Goal: Task Accomplishment & Management: Manage account settings

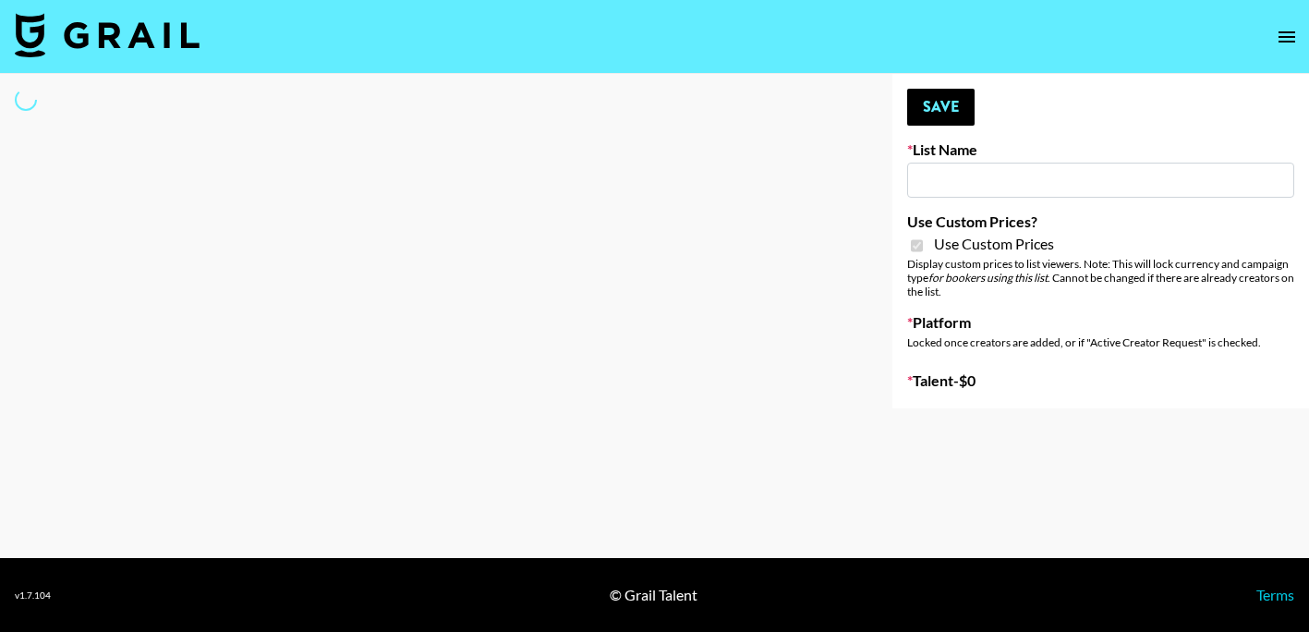
type input "Whallpro"
checkbox input "true"
select select "Brand"
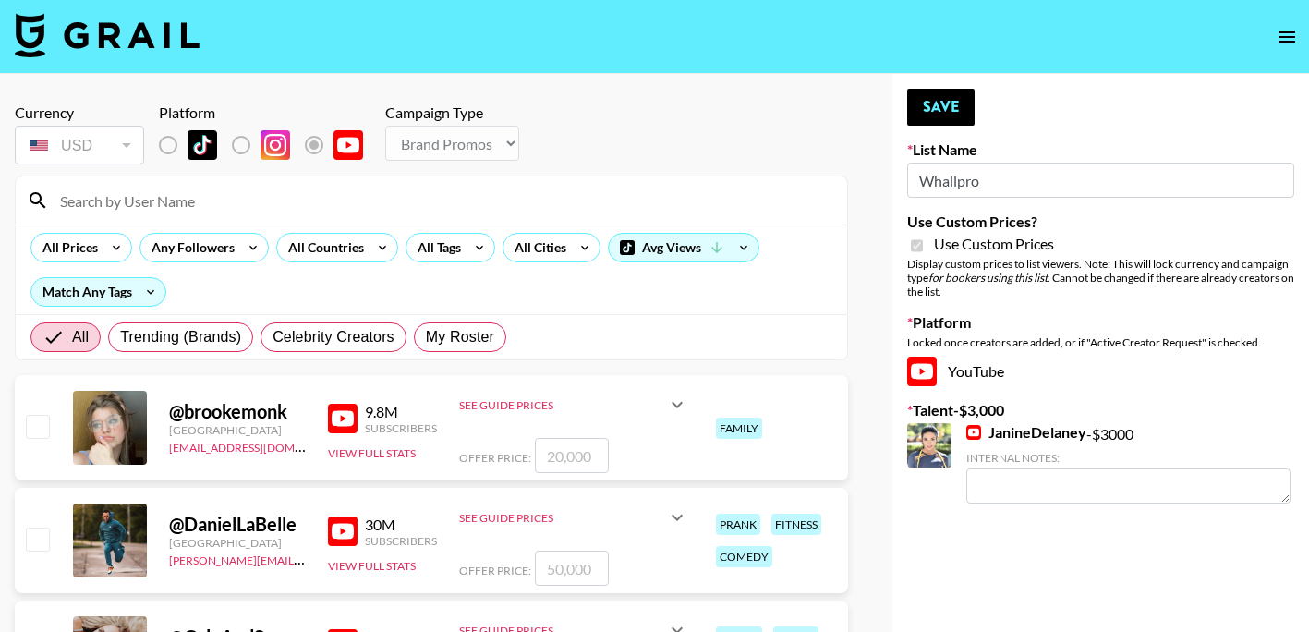
click at [348, 196] on input at bounding box center [442, 201] width 787 height 30
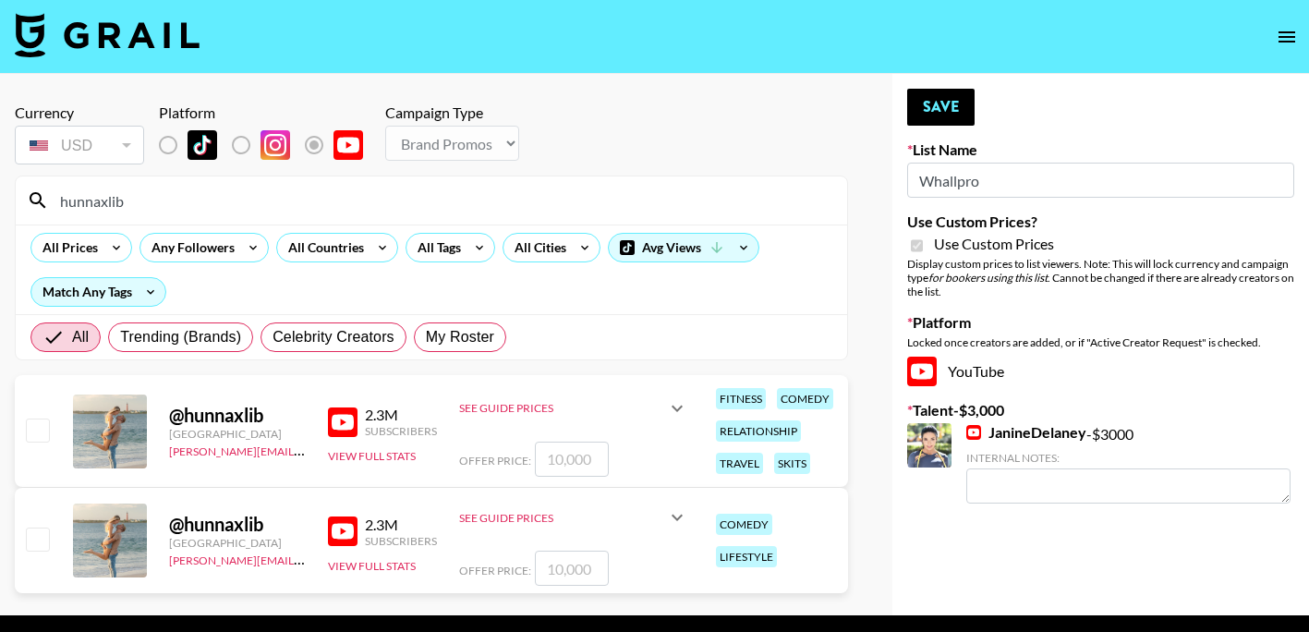
type input "hunnaxlib"
click at [475, 82] on div "Currency USD USD ​ Platform Campaign Type Choose Type... Song Promos Brand Prom…" at bounding box center [431, 344] width 863 height 541
click at [580, 461] on input "number" at bounding box center [572, 459] width 74 height 35
drag, startPoint x: 580, startPoint y: 461, endPoint x: 565, endPoint y: 461, distance: 14.8
click at [565, 461] on input "number" at bounding box center [572, 459] width 74 height 35
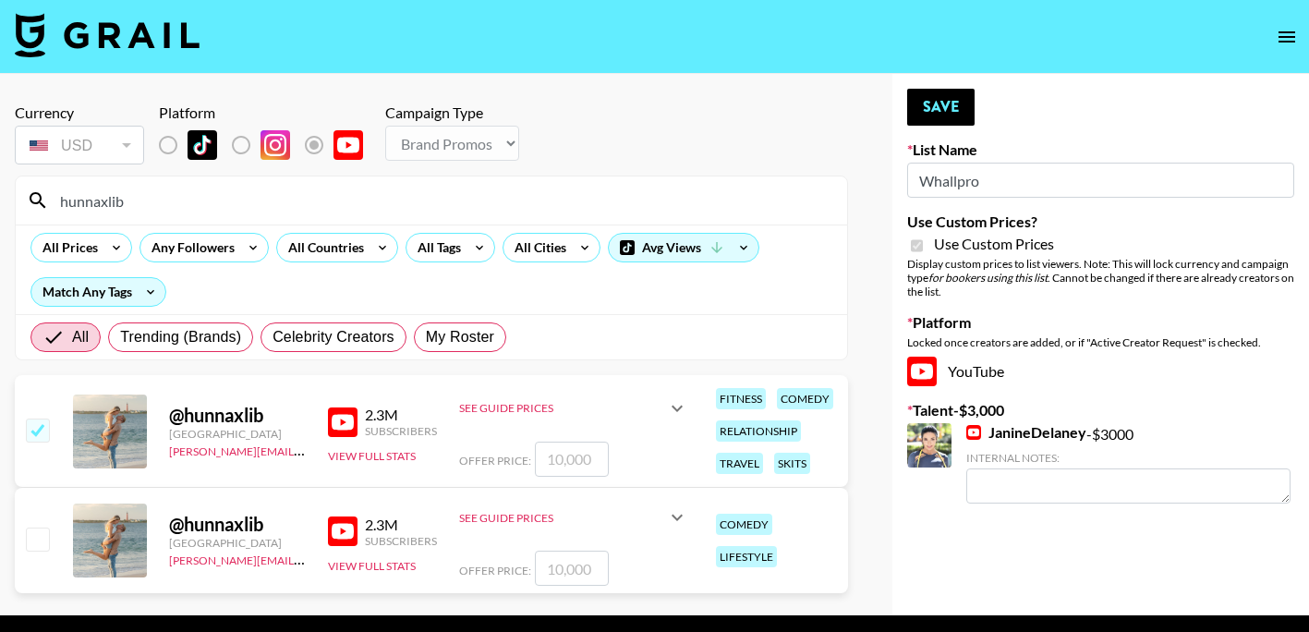
checkbox input "true"
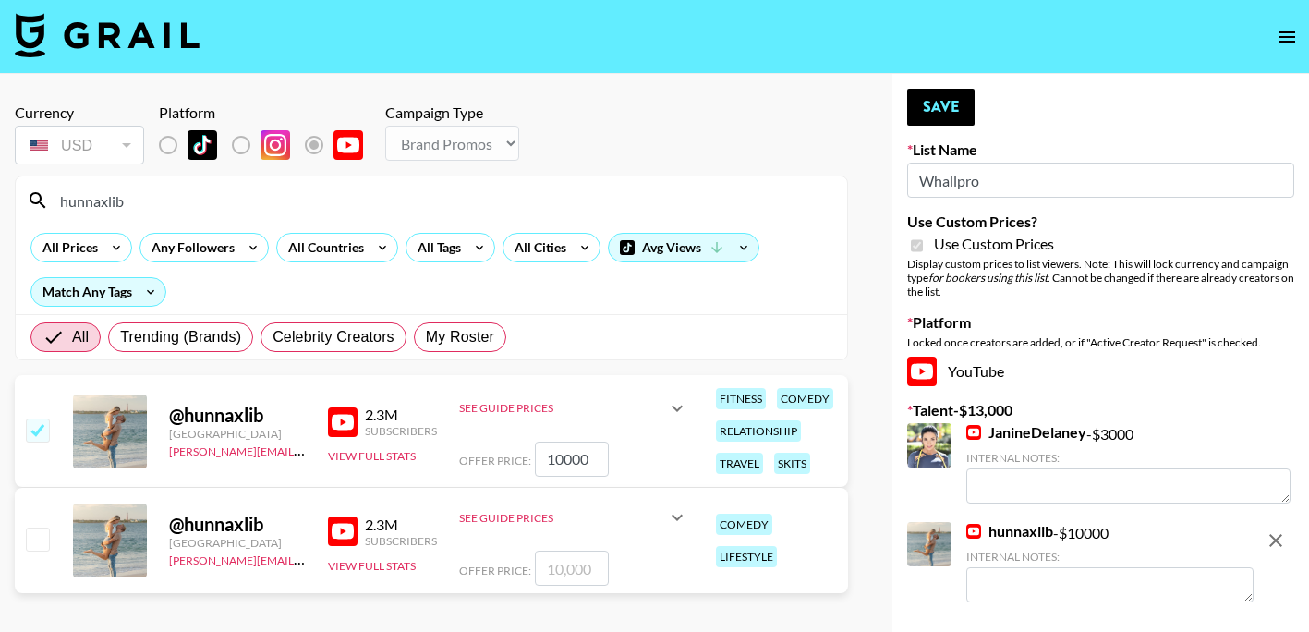
type input "10000"
click at [1171, 592] on textarea at bounding box center [1109, 584] width 287 height 35
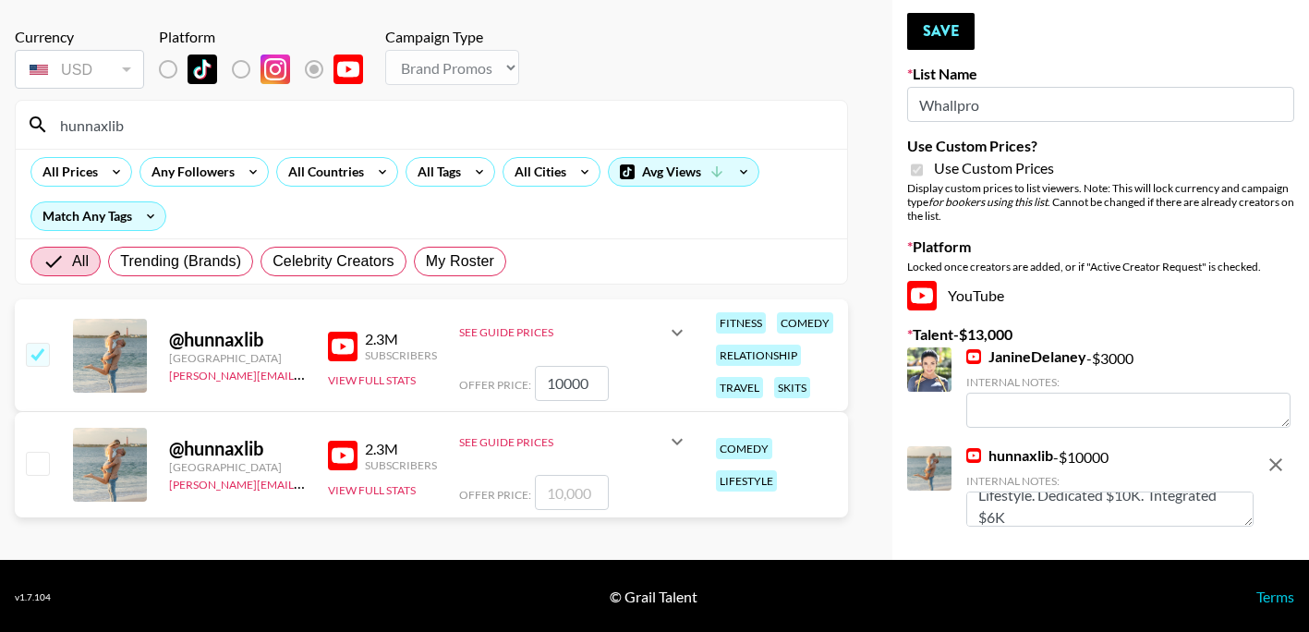
scroll to position [78, 0]
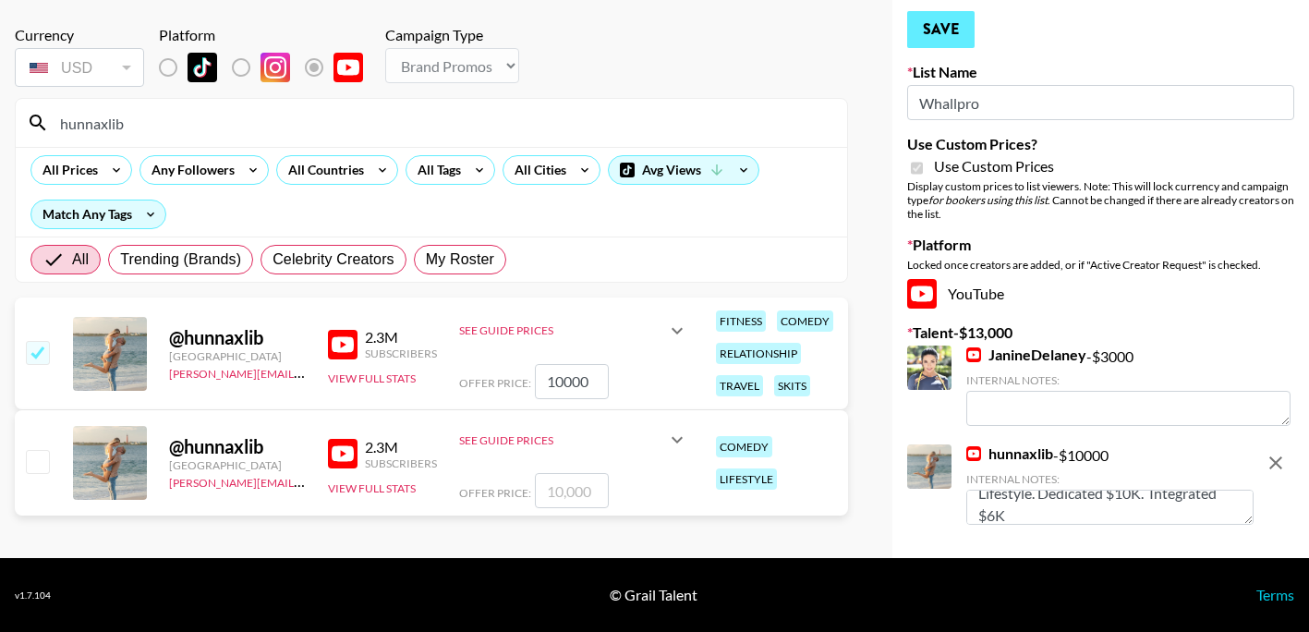
type textarea "Lifestyle. Dedicated $10K. Integrated $6K"
click at [932, 33] on button "Save" at bounding box center [940, 29] width 67 height 37
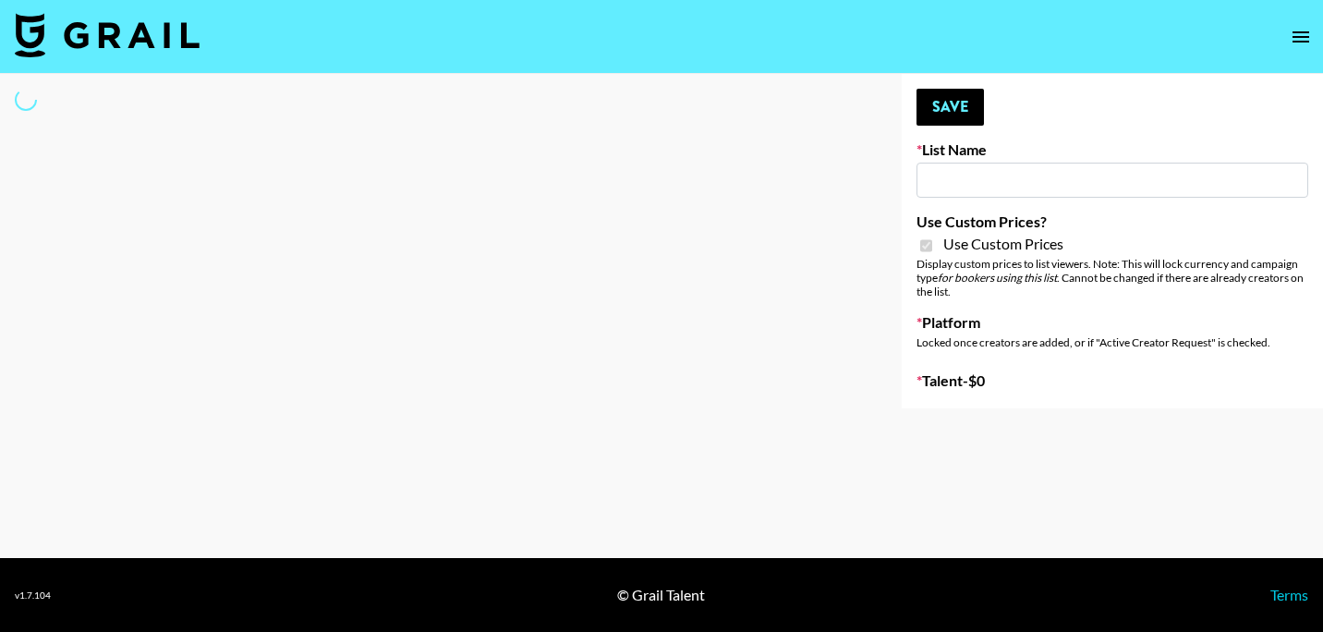
type input "Petlibro (30th Sept)"
checkbox input "true"
select select "Brand"
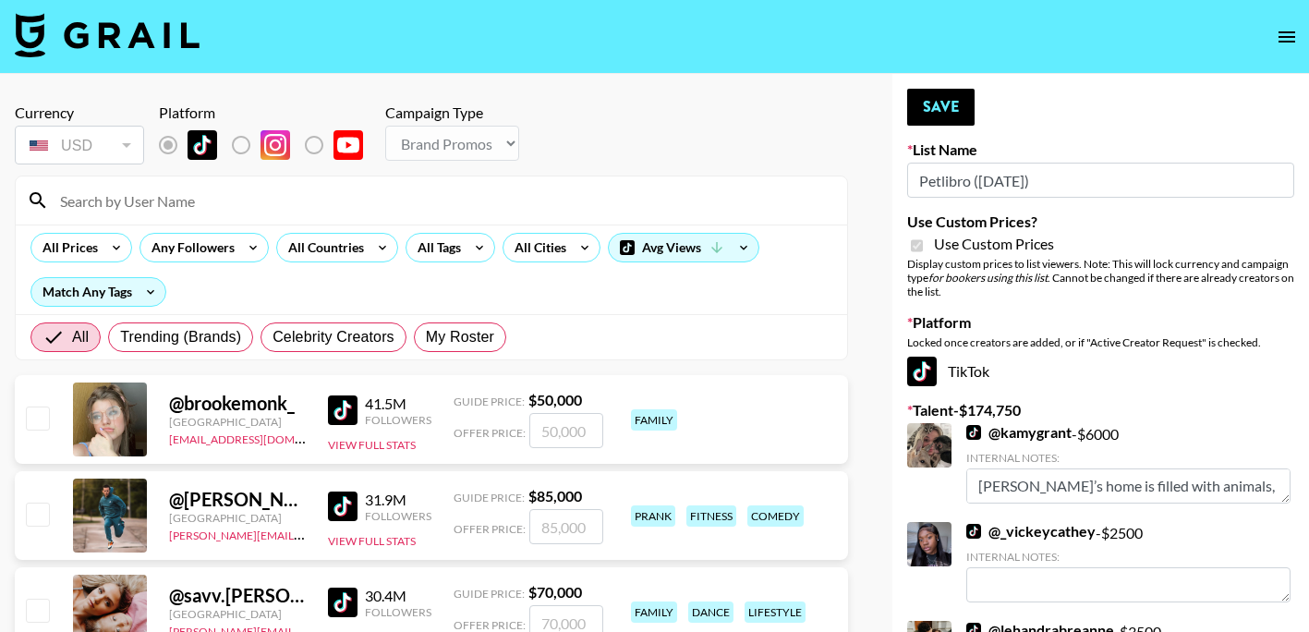
click at [310, 192] on input at bounding box center [442, 201] width 787 height 30
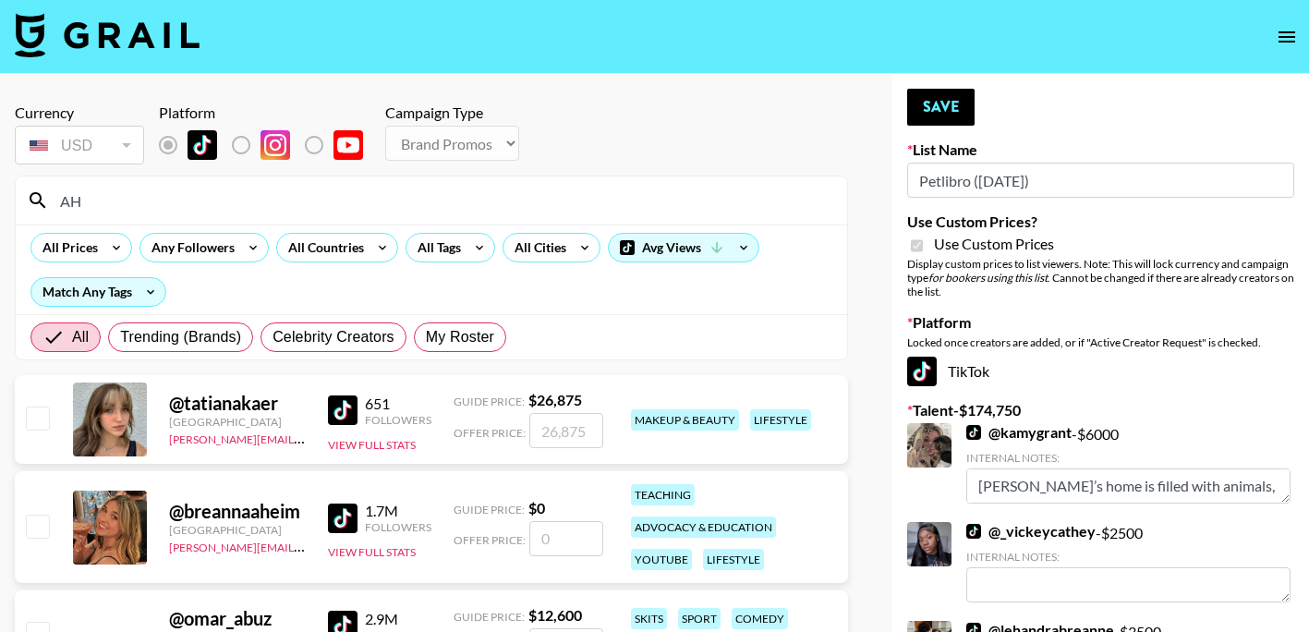
type input "A"
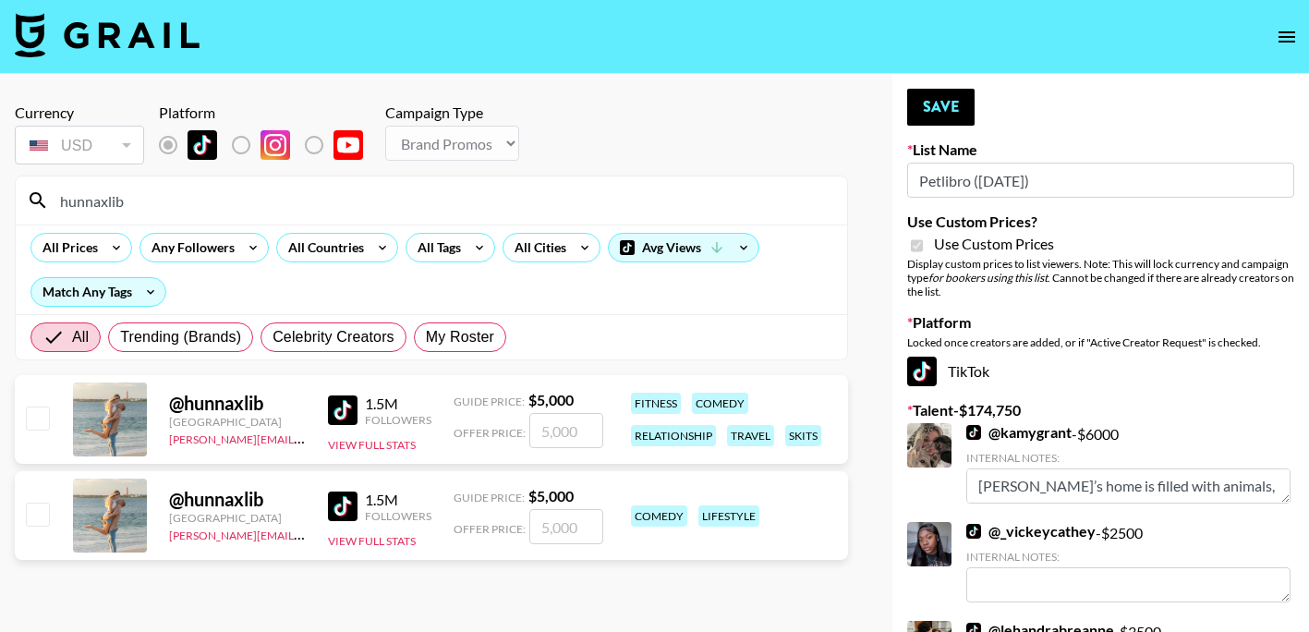
type input "hunnaxlib"
click at [549, 440] on input "number" at bounding box center [566, 430] width 74 height 35
checkbox input "true"
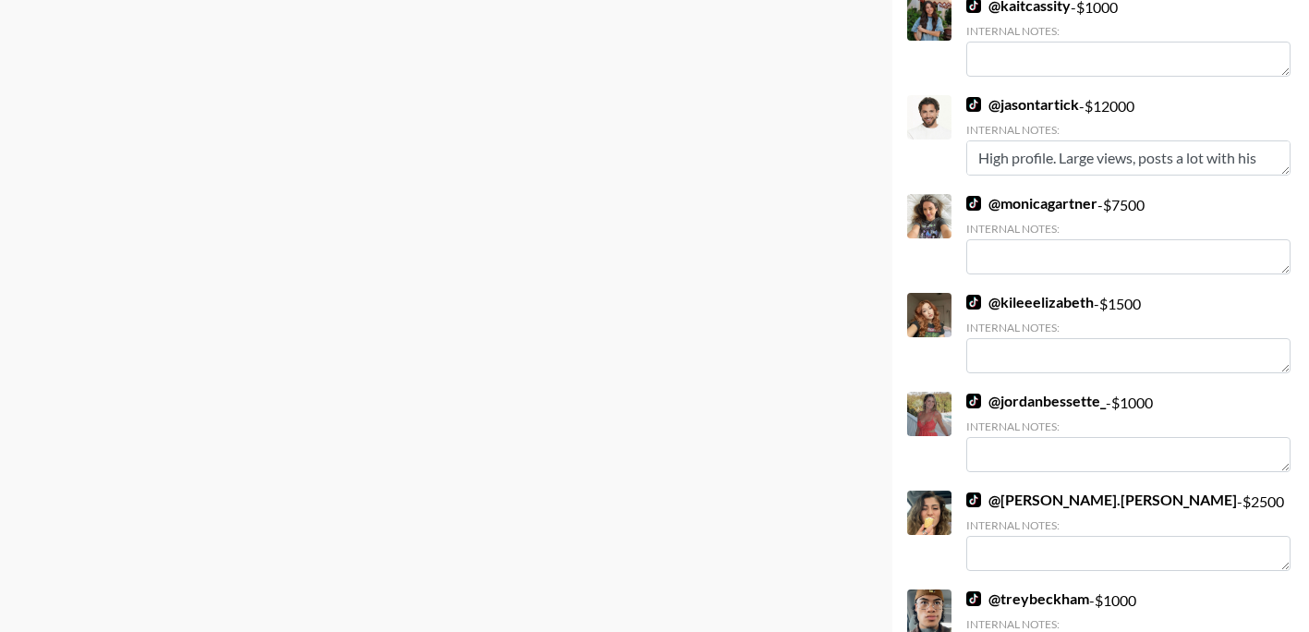
scroll to position [4625, 0]
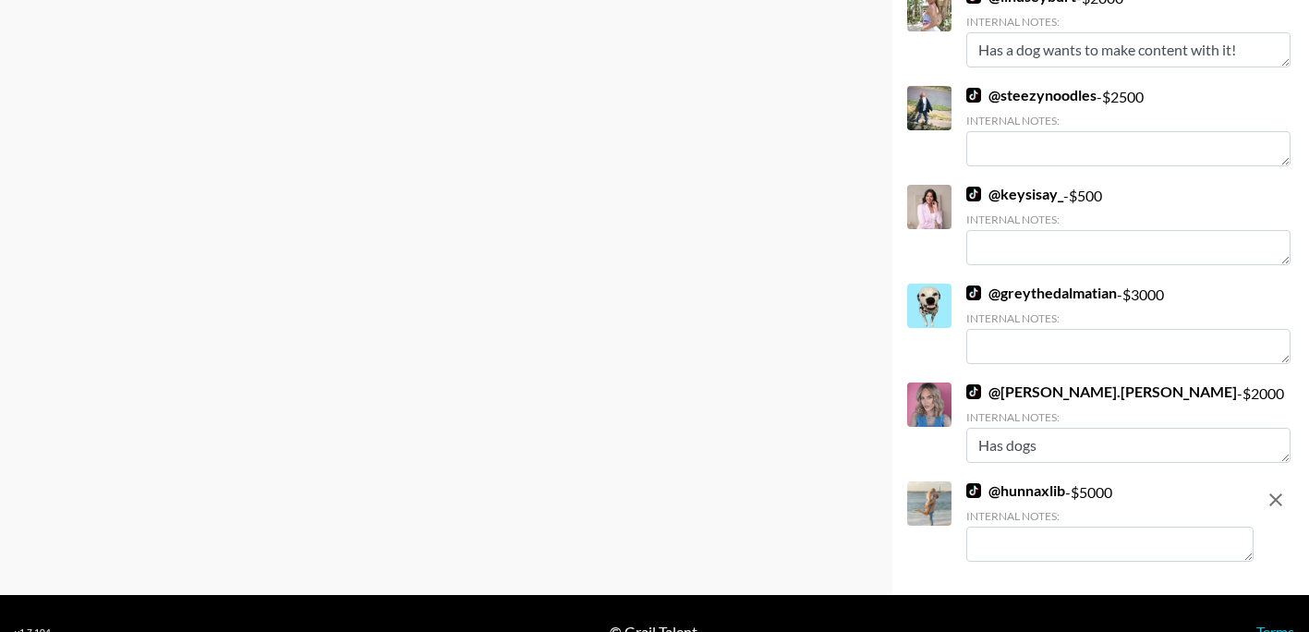
type input "5000"
click at [1071, 527] on textarea at bounding box center [1109, 544] width 287 height 35
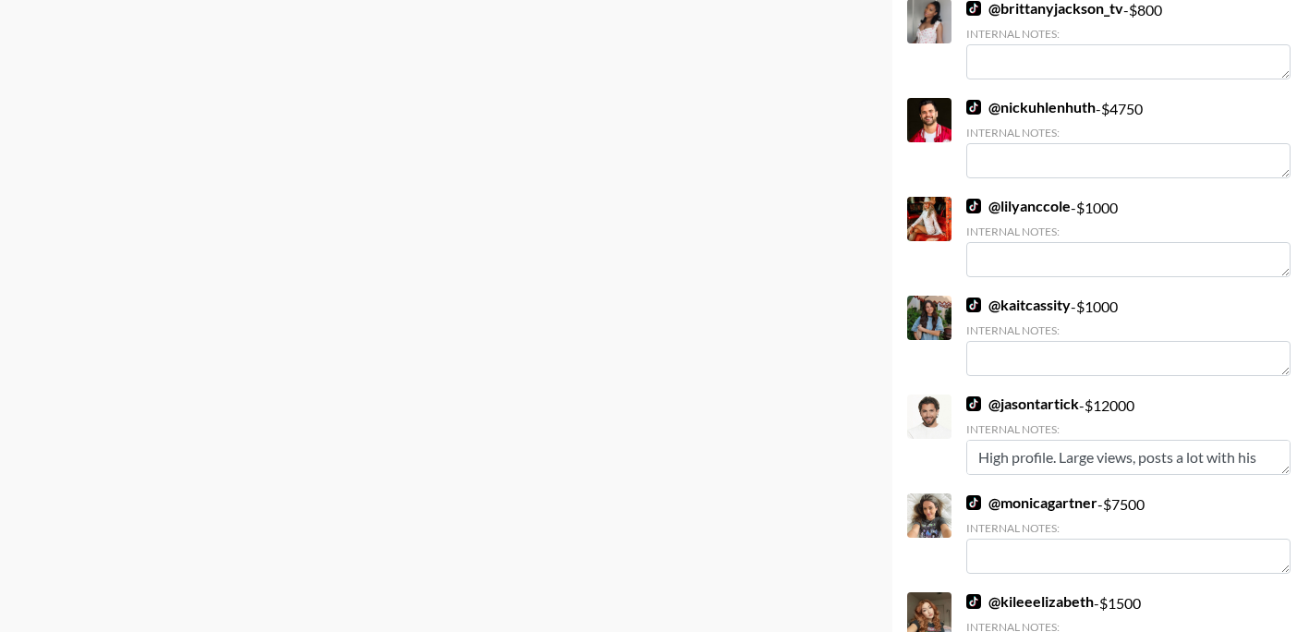
scroll to position [0, 0]
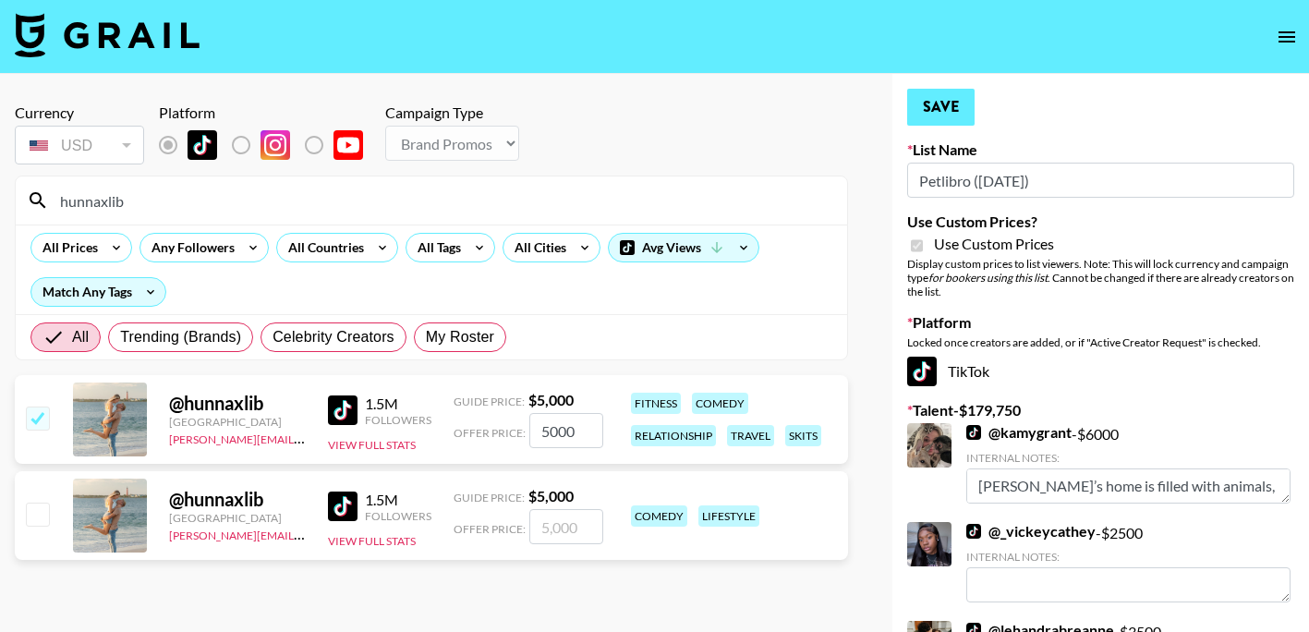
type textarea "Juice is their dog."
click at [963, 118] on button "Save" at bounding box center [940, 107] width 67 height 37
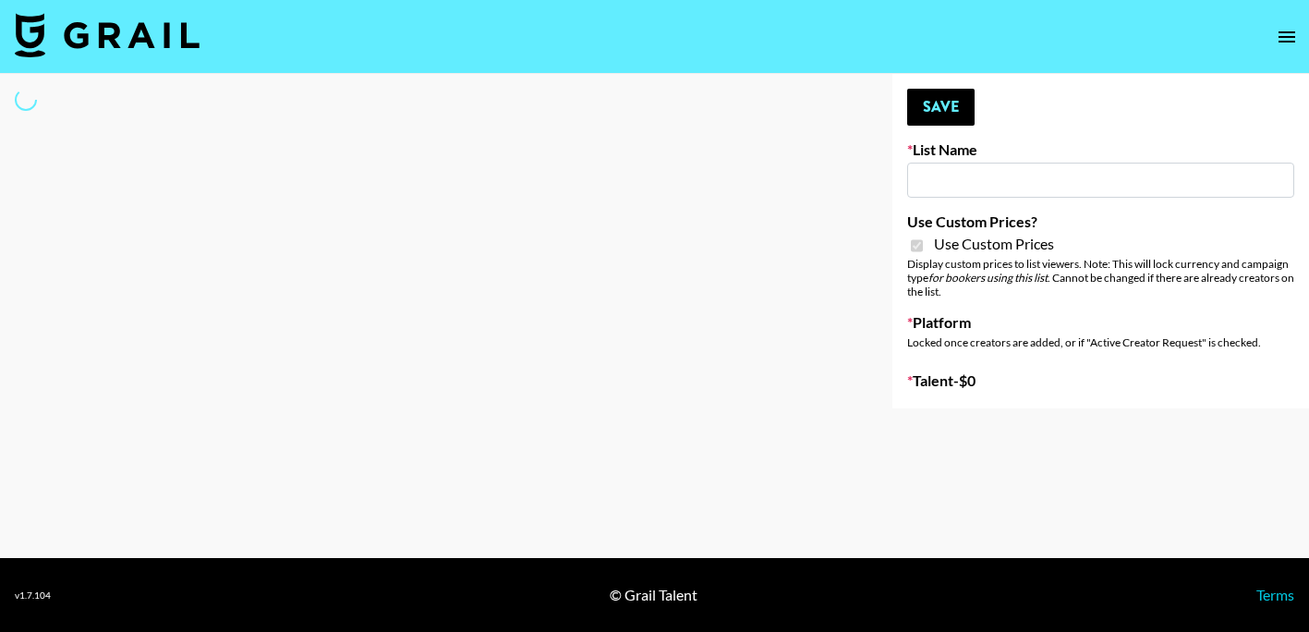
type input "Whiteout Survival (30th Sept)"
checkbox input "true"
select select "Brand"
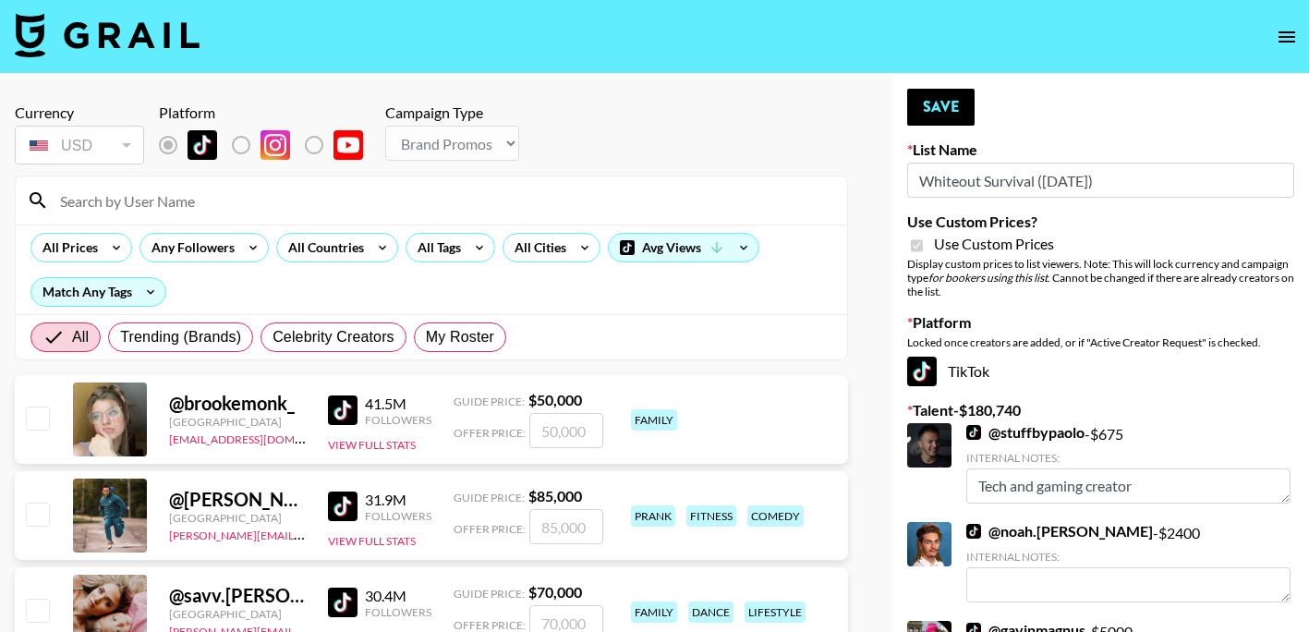
click at [269, 203] on input at bounding box center [442, 201] width 787 height 30
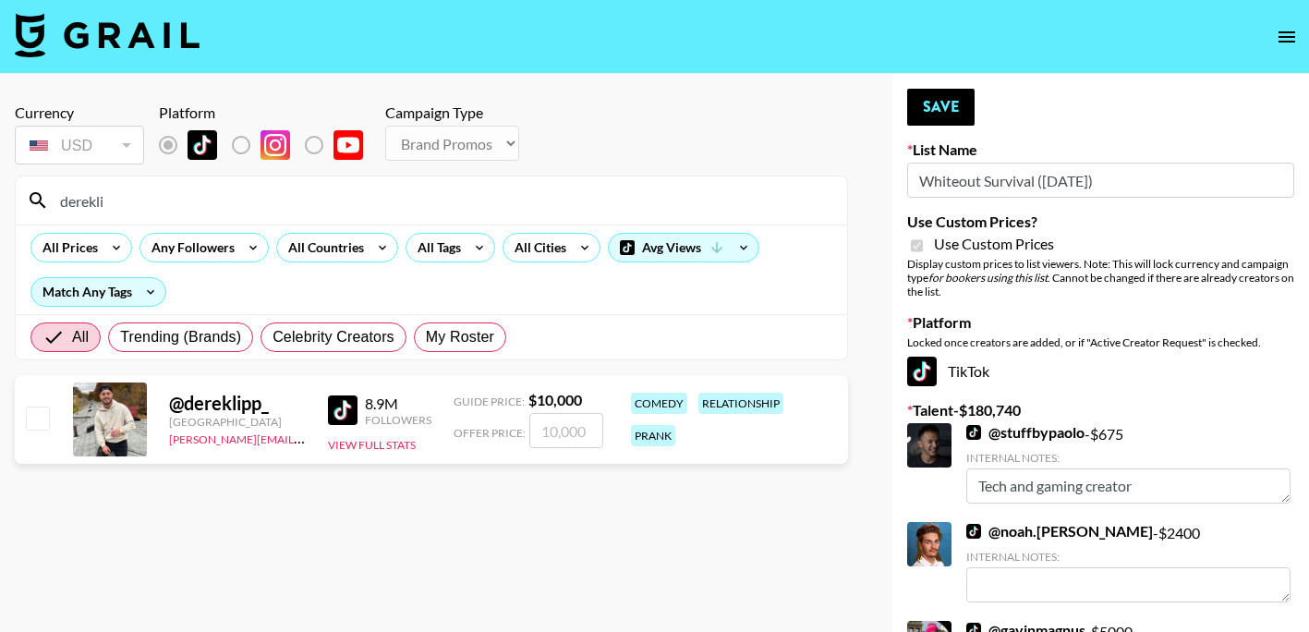
type input "derekli"
drag, startPoint x: 541, startPoint y: 429, endPoint x: 556, endPoint y: 433, distance: 15.5
click at [541, 429] on input "number" at bounding box center [566, 430] width 74 height 35
checkbox input "true"
type input "12000"
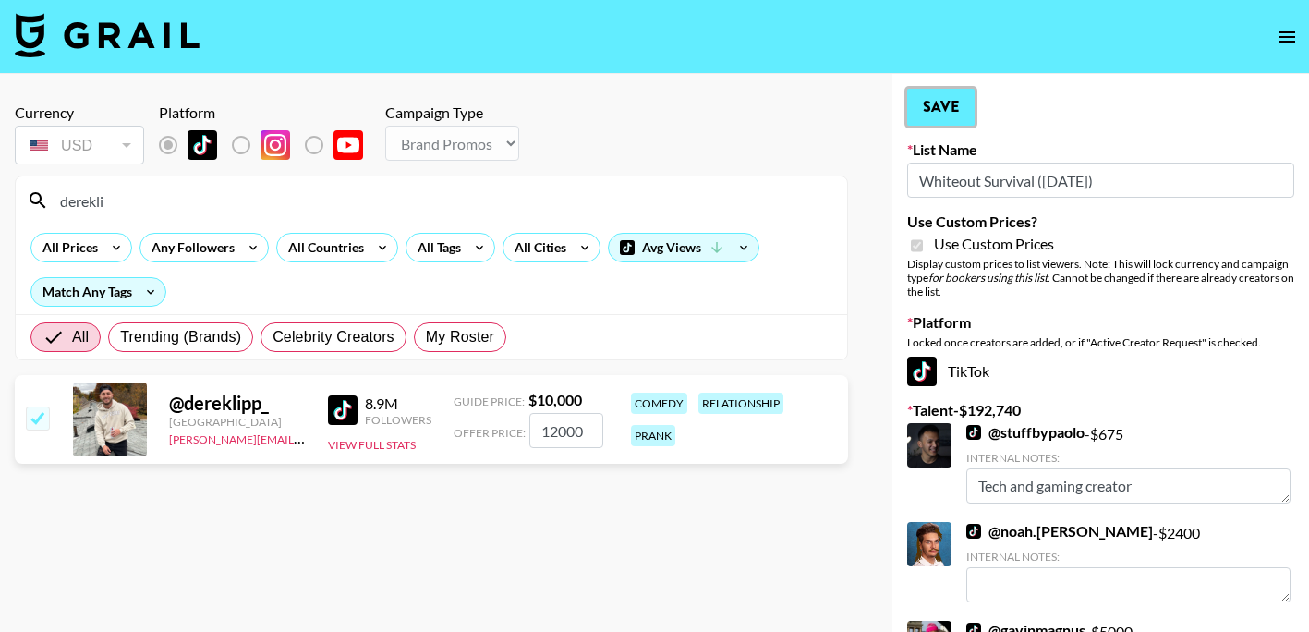
click at [930, 104] on button "Save" at bounding box center [940, 107] width 67 height 37
